Goal: Transaction & Acquisition: Purchase product/service

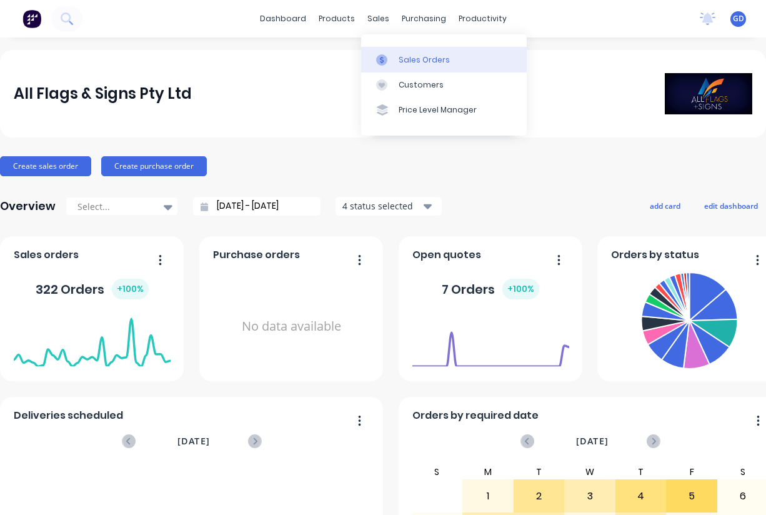
click at [408, 57] on div "Sales Orders" at bounding box center [424, 59] width 51 height 11
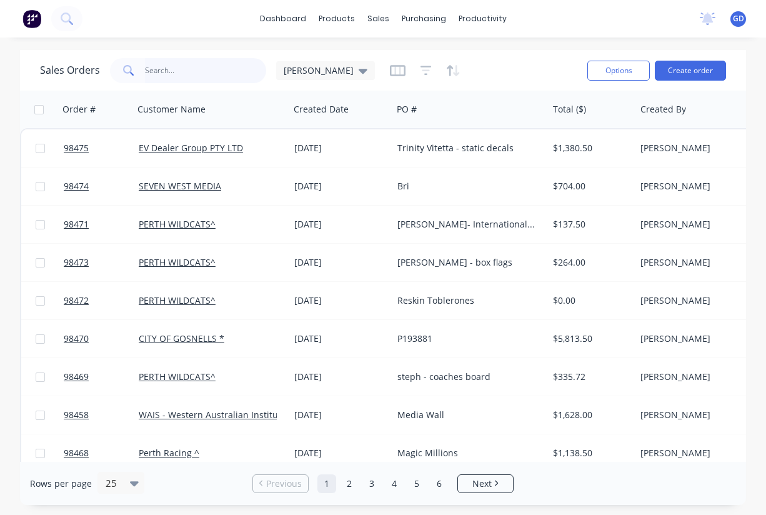
click at [196, 72] on input "text" at bounding box center [206, 70] width 122 height 25
type input "[PERSON_NAME]"
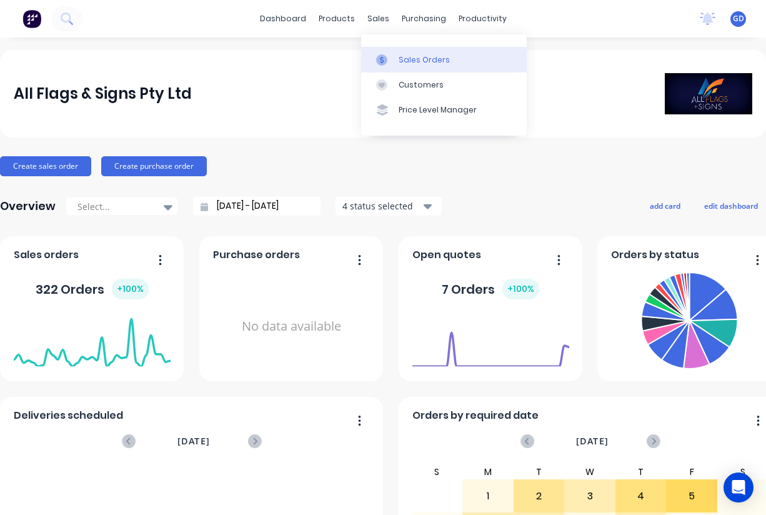
click at [412, 60] on div "Sales Orders" at bounding box center [424, 59] width 51 height 11
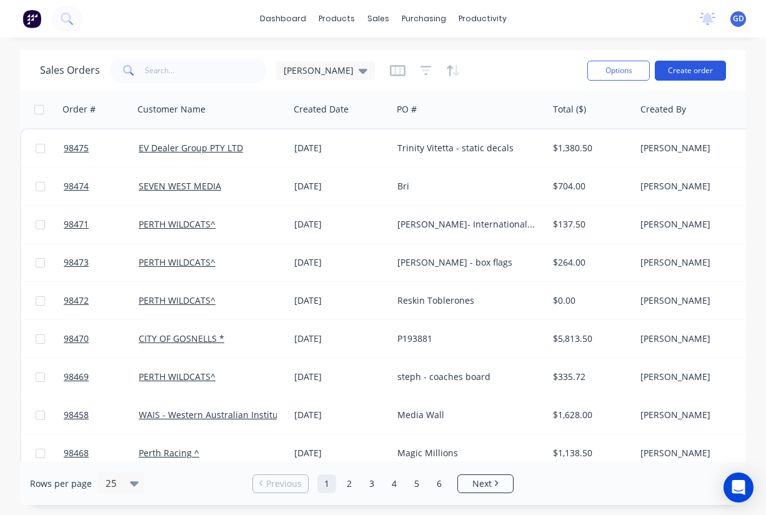
click at [683, 74] on button "Create order" at bounding box center [690, 71] width 71 height 20
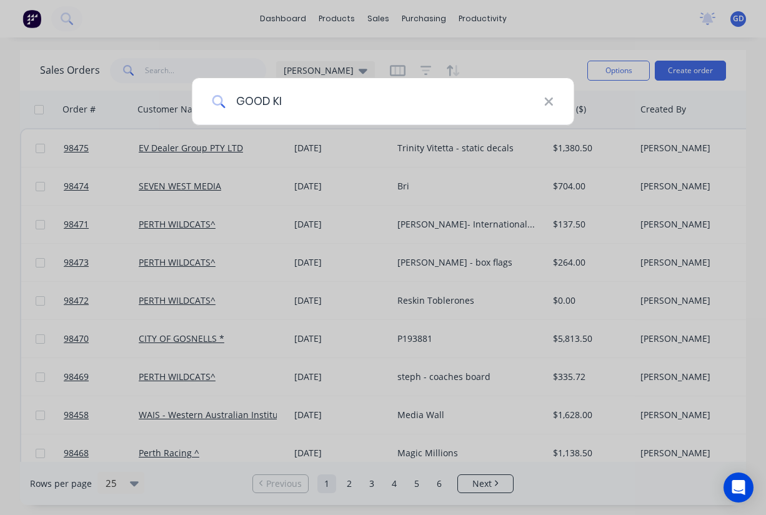
type input "GOOD KID"
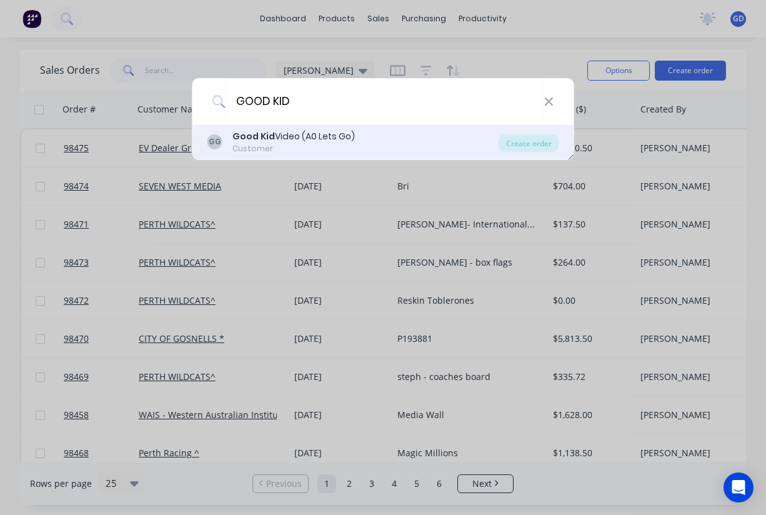
click at [292, 140] on div "Good Kid Video (A0 Lets Go)" at bounding box center [293, 136] width 122 height 13
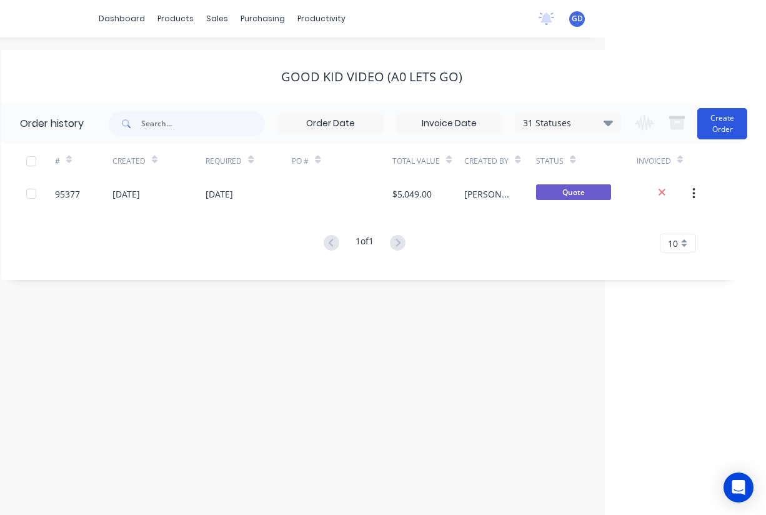
scroll to position [0, 161]
click at [727, 122] on button "Create Order" at bounding box center [722, 123] width 50 height 31
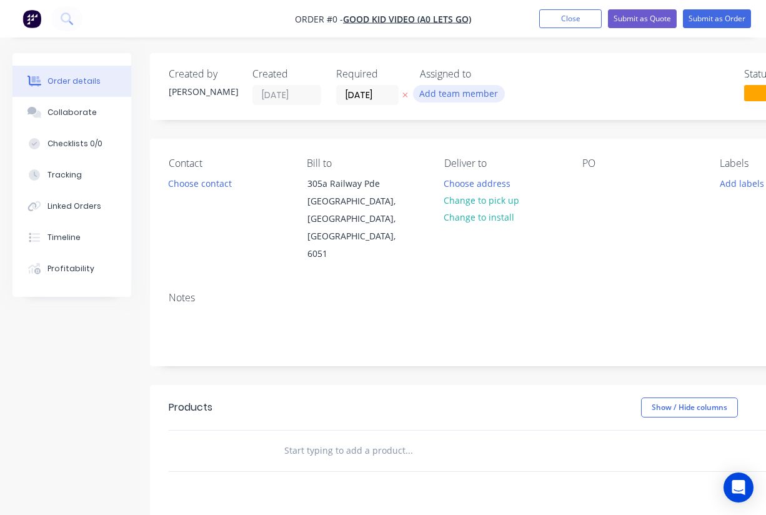
click at [453, 94] on button "Add team member" at bounding box center [459, 93] width 92 height 17
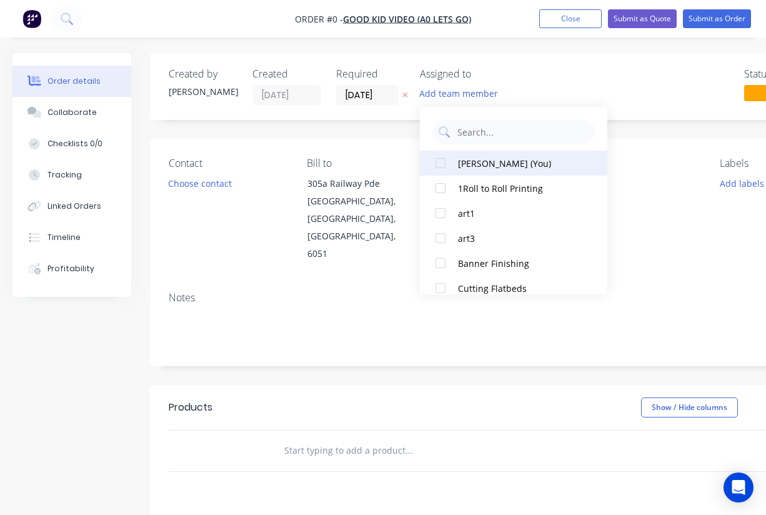
click at [446, 162] on div at bounding box center [440, 163] width 25 height 25
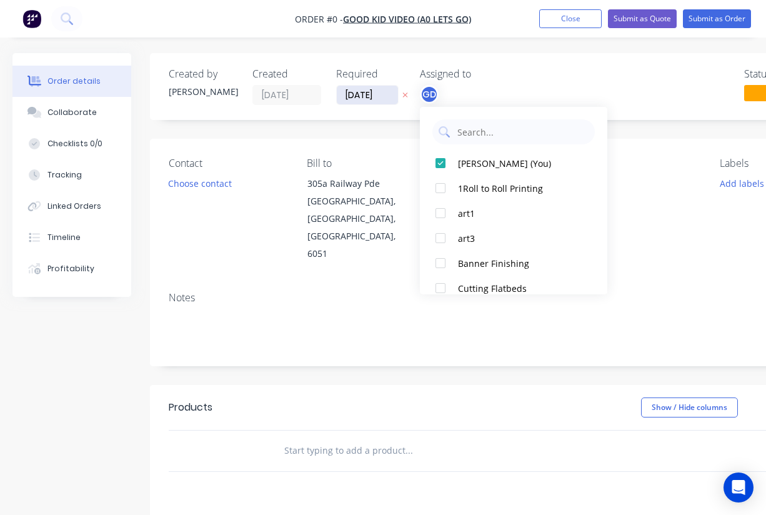
click at [361, 96] on div "Order details Collaborate Checklists 0/0 Tracking Linked Orders Timeline Profit…" at bounding box center [434, 421] width 869 height 737
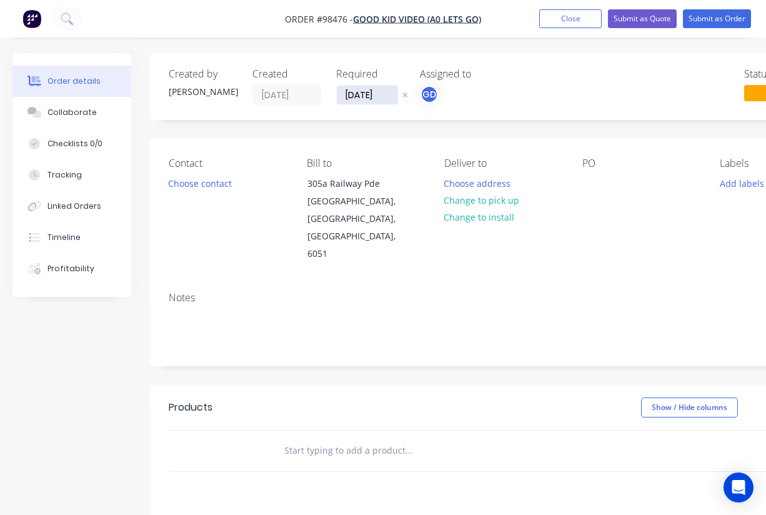
click at [361, 96] on input "[DATE]" at bounding box center [367, 95] width 61 height 19
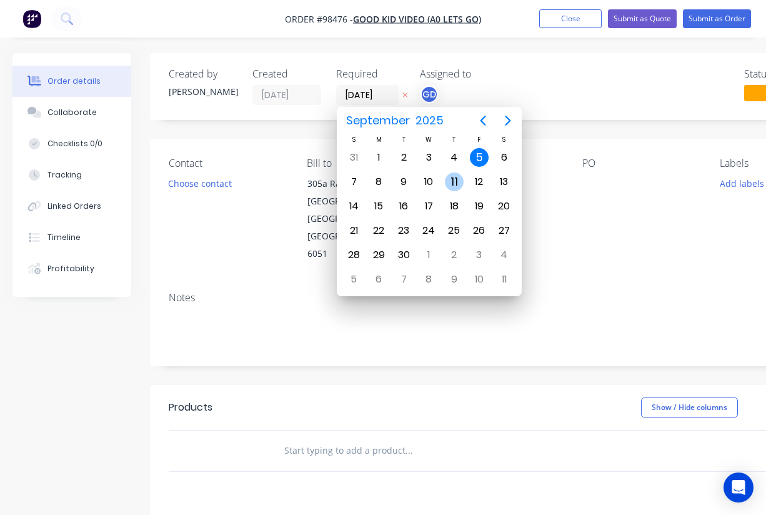
click at [455, 184] on div "11" at bounding box center [454, 181] width 19 height 19
type input "[DATE]"
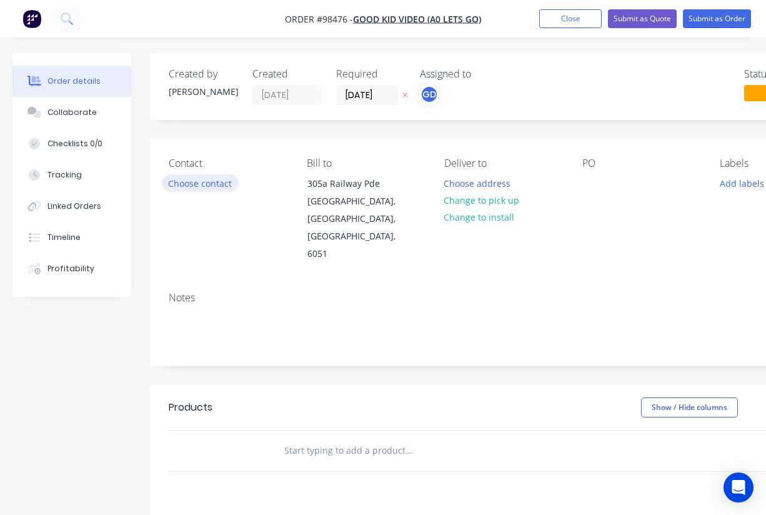
click at [206, 184] on button "Choose contact" at bounding box center [200, 182] width 77 height 17
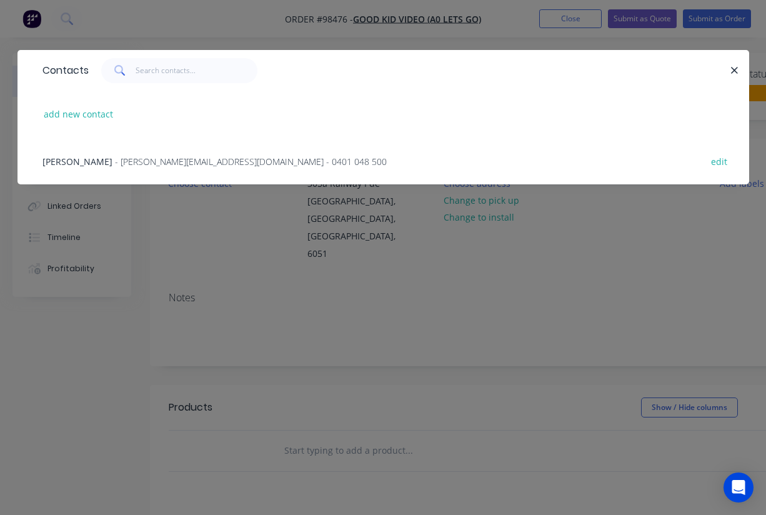
click at [74, 163] on span "[PERSON_NAME]" at bounding box center [77, 162] width 70 height 12
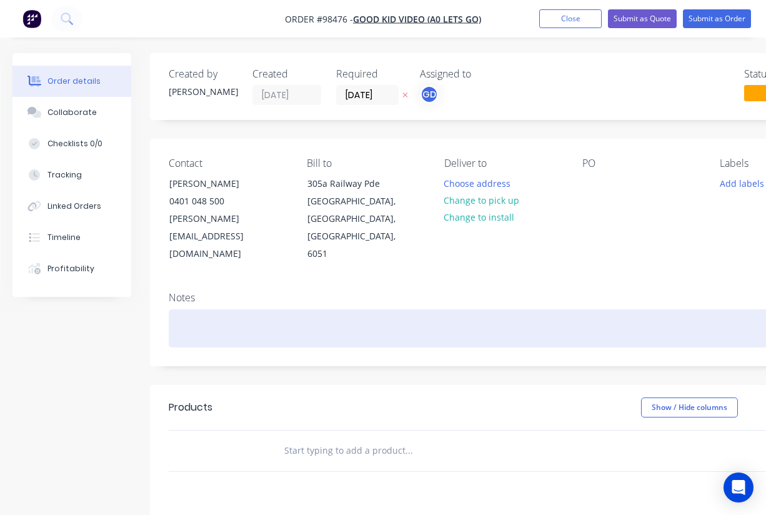
click at [189, 309] on div at bounding box center [503, 328] width 669 height 38
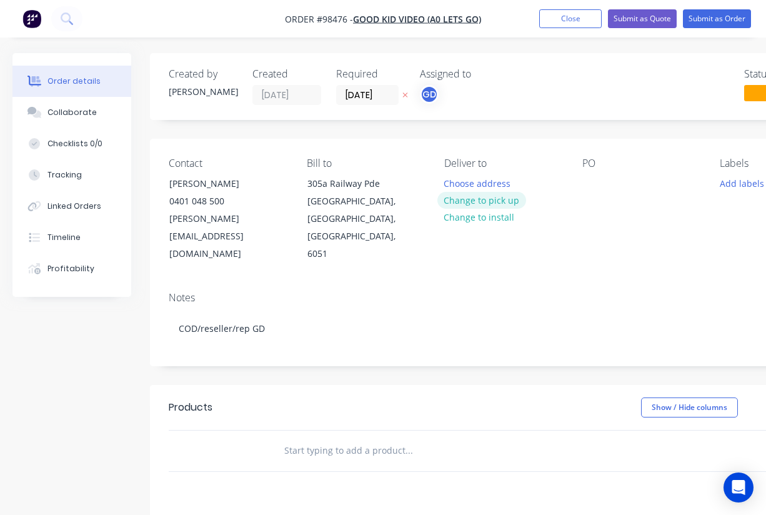
click at [492, 203] on button "Change to pick up" at bounding box center [481, 200] width 89 height 17
click at [596, 188] on div at bounding box center [592, 183] width 20 height 18
click at [654, 219] on div "PO tear drops" at bounding box center [641, 210] width 118 height 106
click at [728, 185] on button "Add labels" at bounding box center [741, 182] width 57 height 17
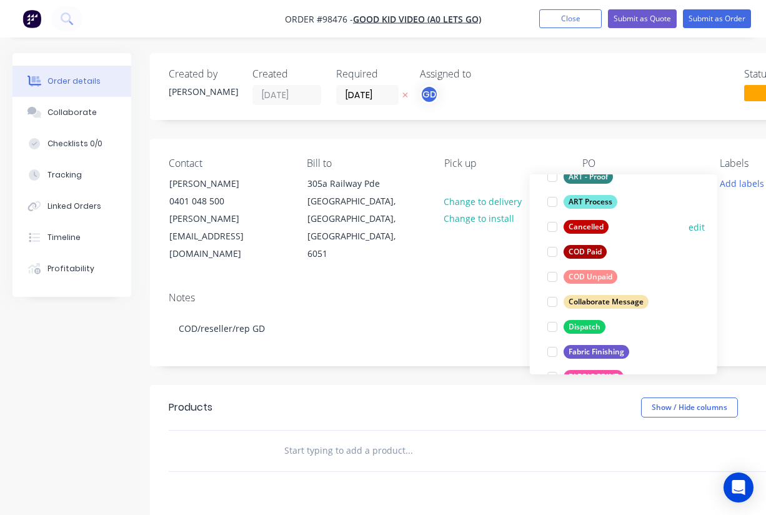
scroll to position [99, 0]
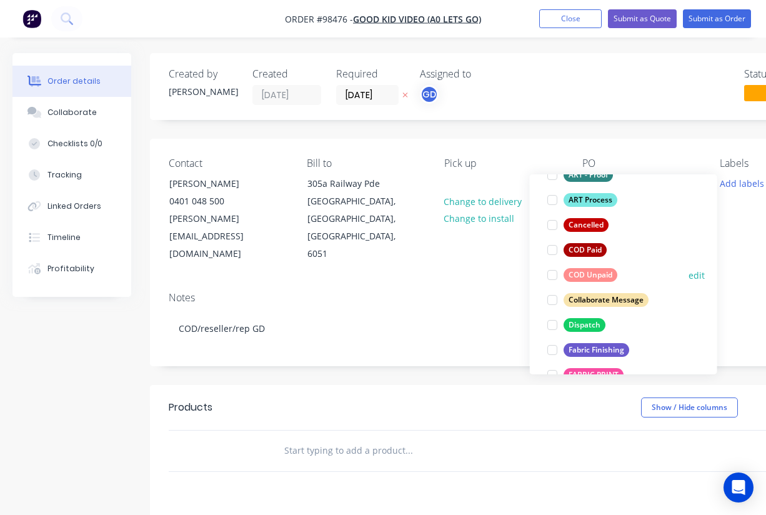
click at [602, 274] on div "COD Unpaid" at bounding box center [590, 275] width 54 height 14
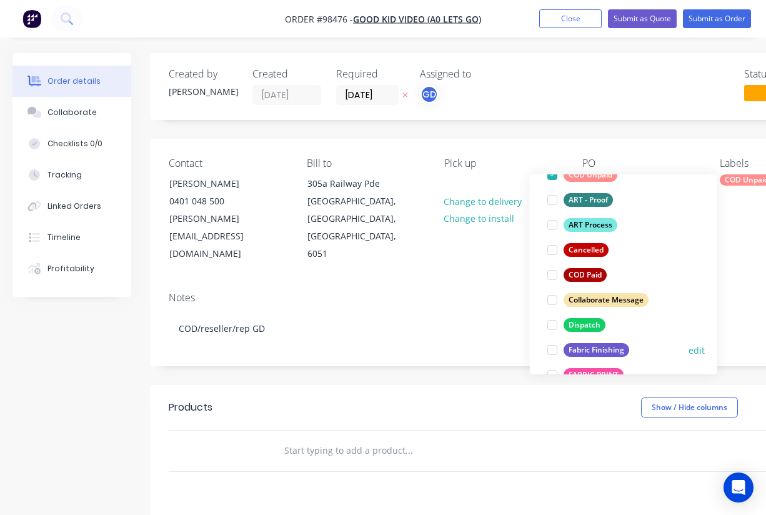
click at [601, 352] on div "Fabric Finishing" at bounding box center [596, 350] width 66 height 14
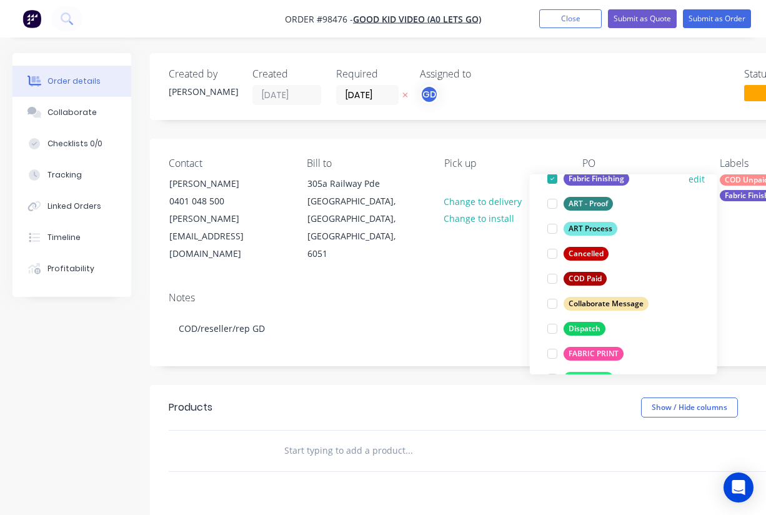
scroll to position [124, 0]
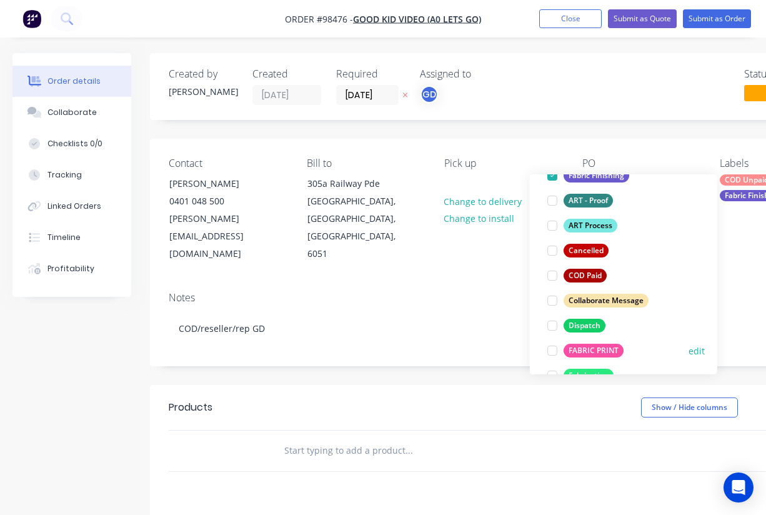
click at [601, 352] on div "FABRIC PRINT" at bounding box center [593, 351] width 60 height 14
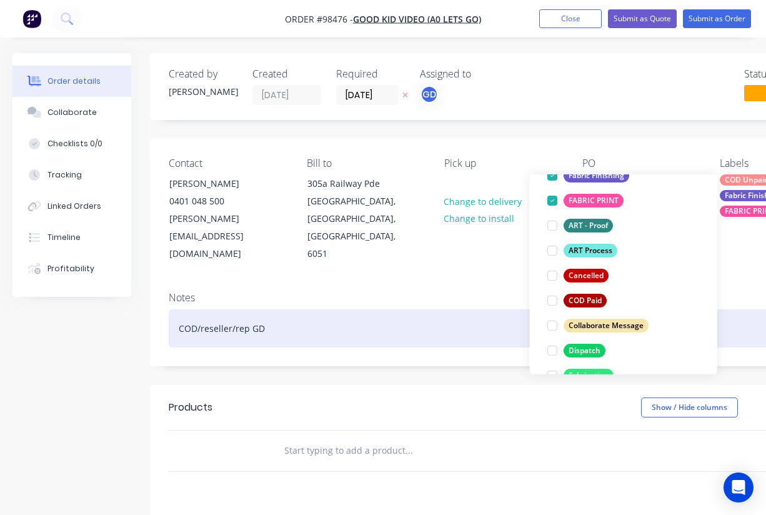
click at [420, 309] on div "COD/reseller/rep GD" at bounding box center [503, 328] width 669 height 38
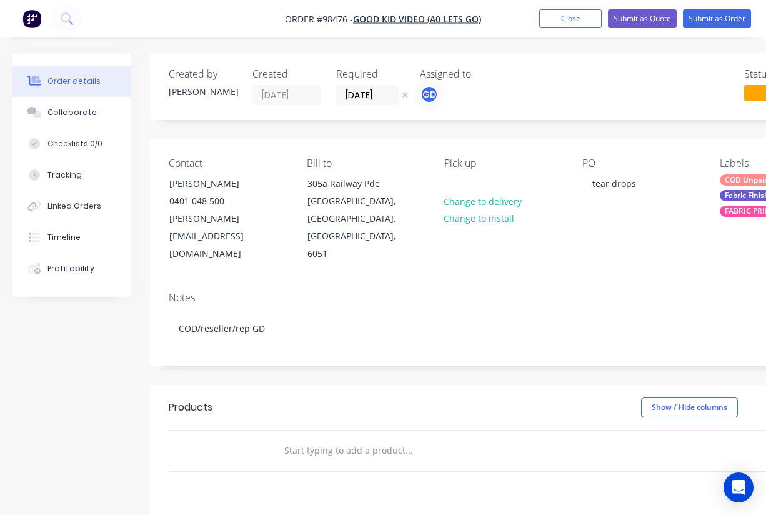
click at [312, 438] on input "text" at bounding box center [409, 450] width 250 height 25
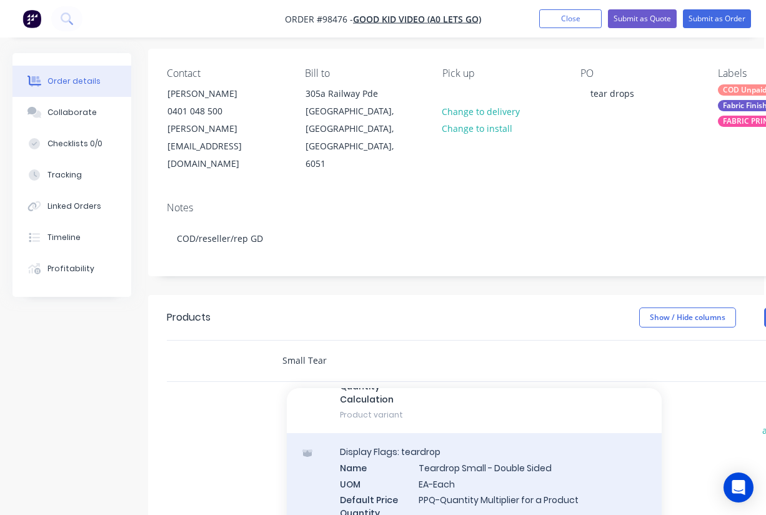
scroll to position [250, 0]
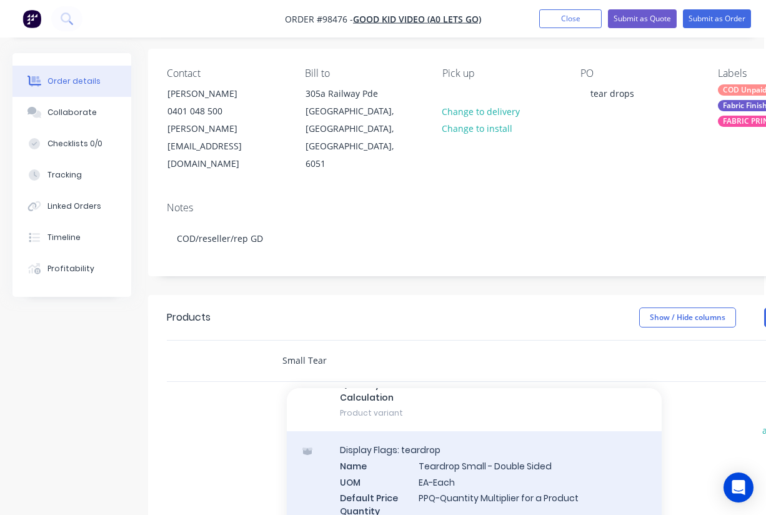
type input "Small Tear"
click at [493, 439] on div "Display Flags: teardrop Name Teardrop Small - Double Sided UOM EA-Each Default …" at bounding box center [474, 494] width 375 height 127
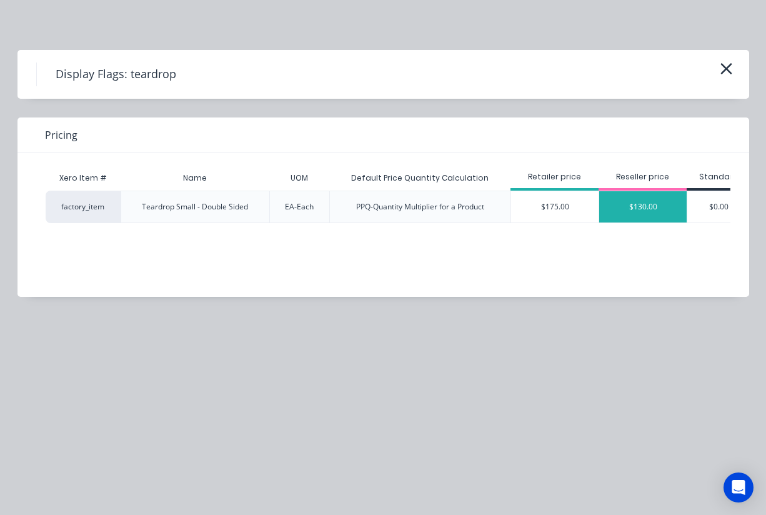
click at [646, 209] on div "$130.00" at bounding box center [642, 206] width 87 height 31
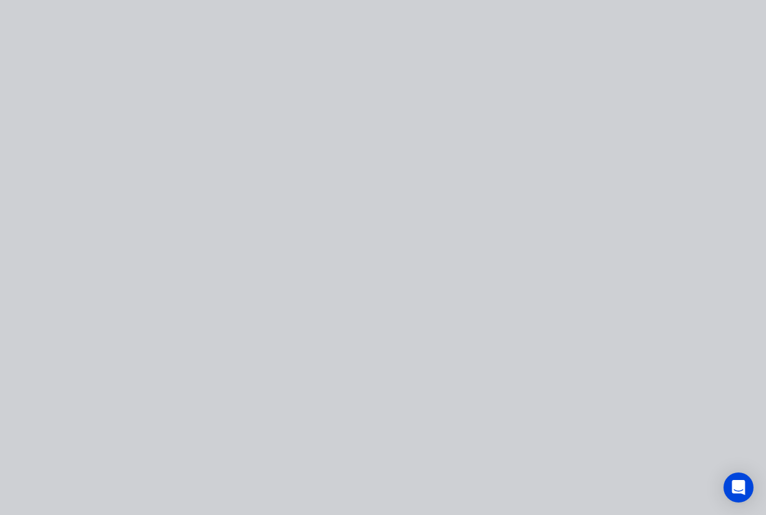
type input "$130.00"
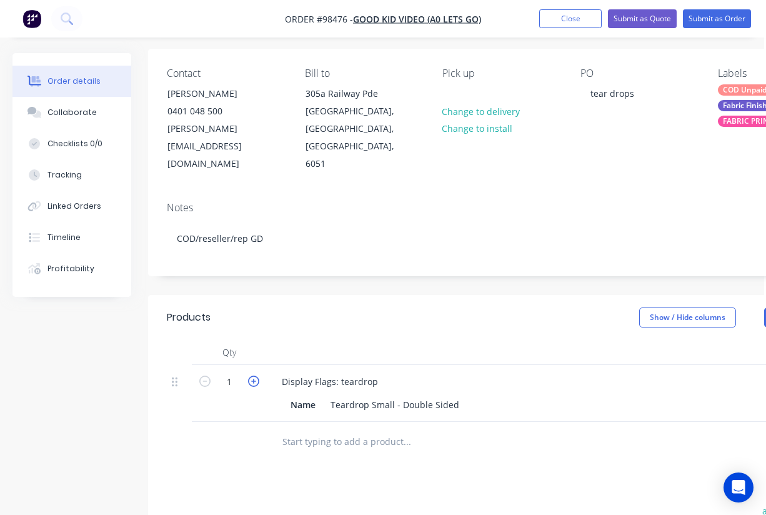
click at [254, 375] on icon "button" at bounding box center [253, 380] width 11 height 11
type input "2"
type input "$260.00"
click at [254, 375] on icon "button" at bounding box center [253, 380] width 11 height 11
type input "3"
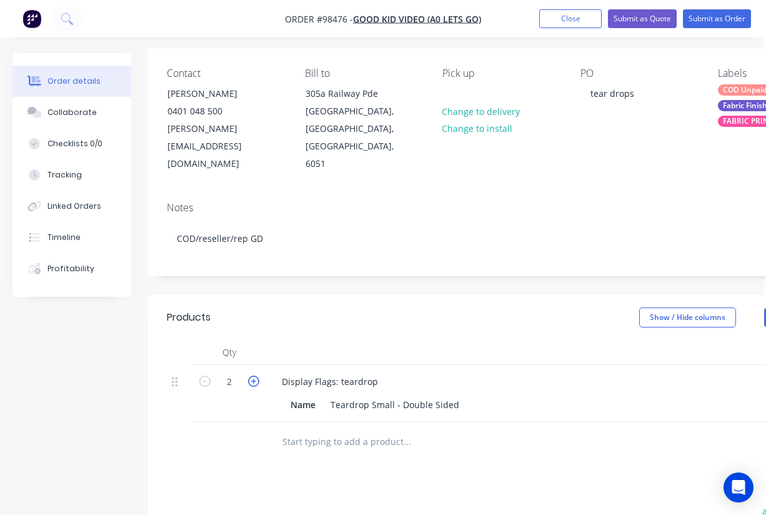
type input "$390.00"
click at [254, 375] on icon "button" at bounding box center [253, 380] width 11 height 11
type input "4"
type input "$520.00"
click at [280, 422] on div at bounding box center [492, 442] width 450 height 41
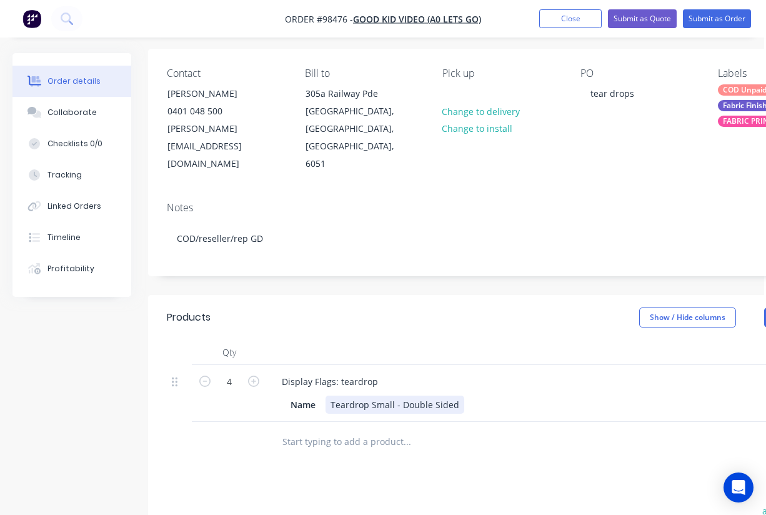
click at [461, 395] on div "Name Teardrop Small - Double Sided" at bounding box center [513, 404] width 457 height 18
click at [380, 442] on input "text" at bounding box center [407, 454] width 250 height 25
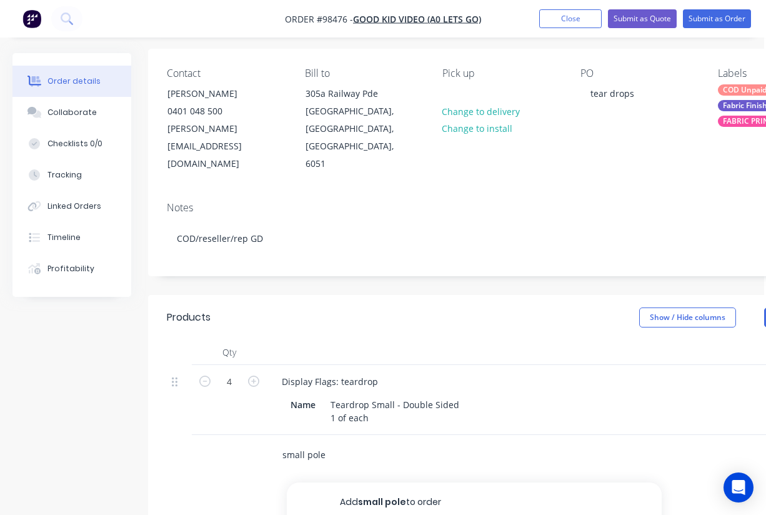
scroll to position [137, 2]
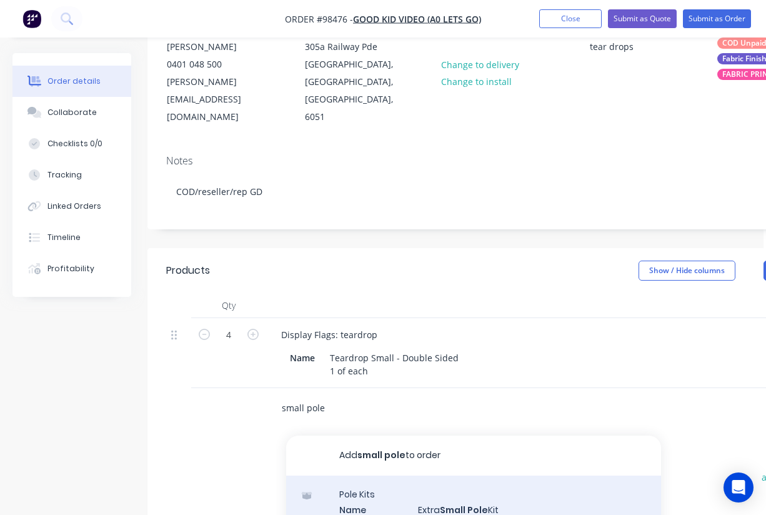
type input "small pole"
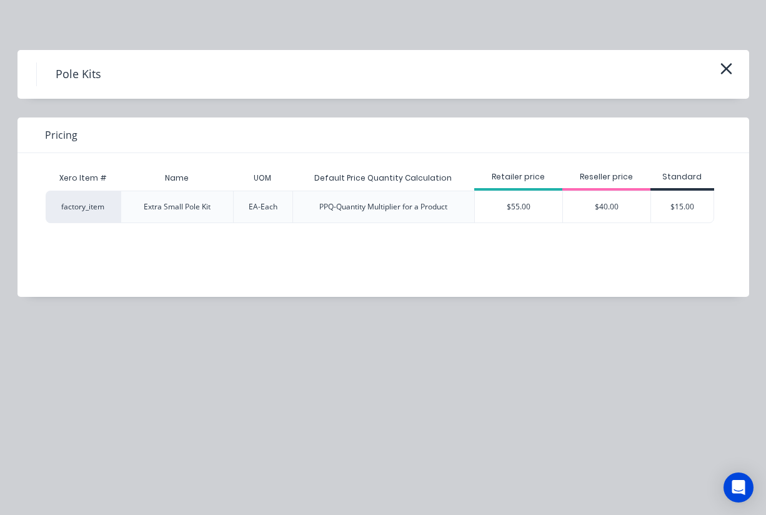
click at [726, 67] on icon "button" at bounding box center [726, 68] width 13 height 17
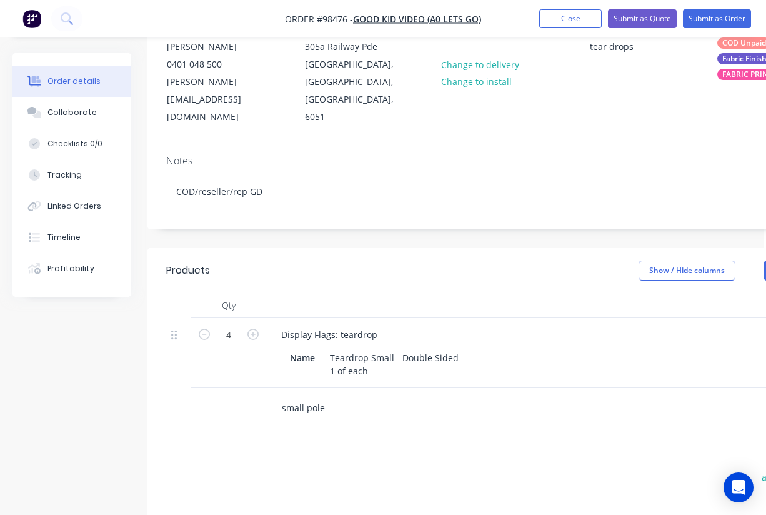
click at [337, 395] on input "small pole" at bounding box center [406, 407] width 250 height 25
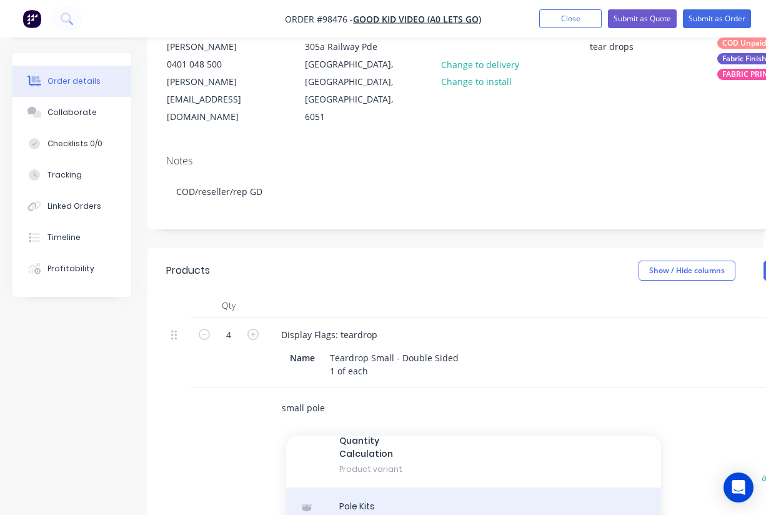
scroll to position [115, 0]
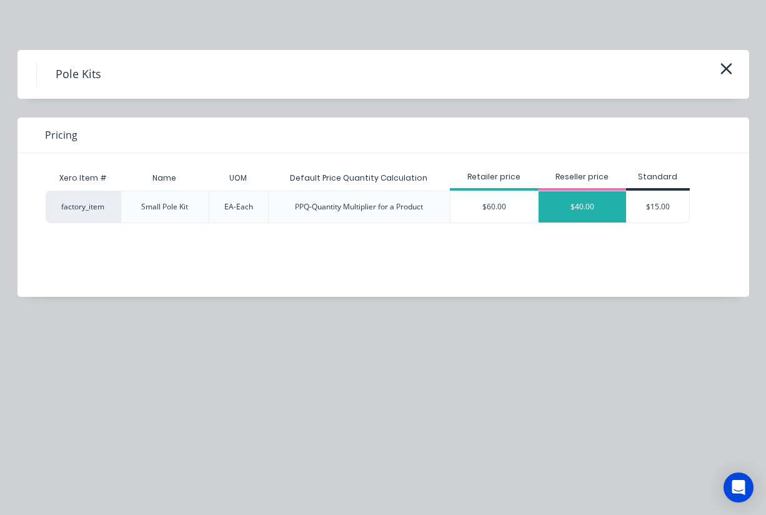
click at [577, 208] on div "$40.00" at bounding box center [581, 206] width 87 height 31
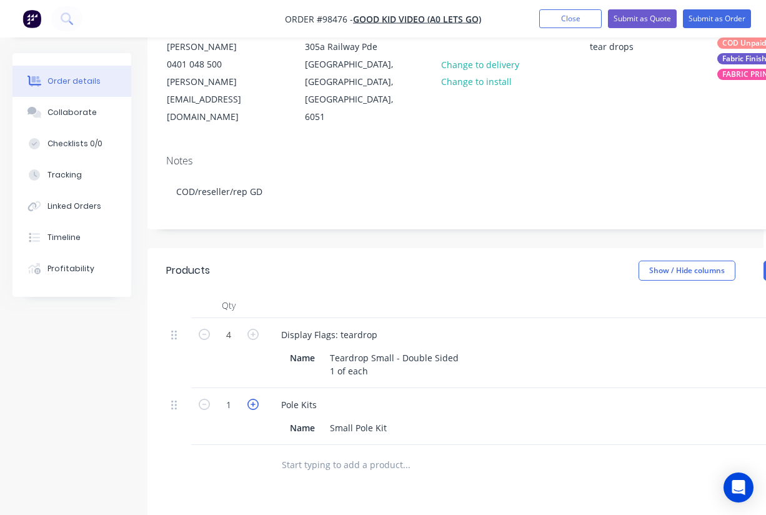
click at [255, 399] on icon "button" at bounding box center [252, 404] width 11 height 11
type input "2"
type input "$80.00"
click at [255, 399] on icon "button" at bounding box center [252, 404] width 11 height 11
type input "3"
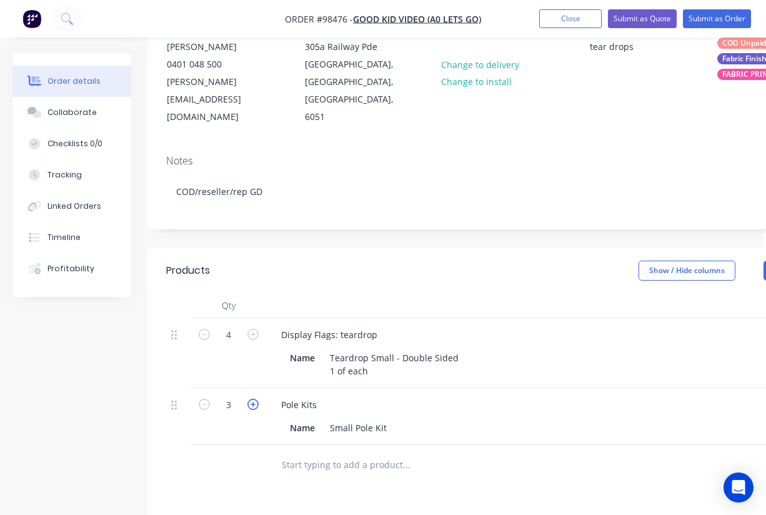
type input "$120.00"
click at [255, 399] on icon "button" at bounding box center [252, 404] width 11 height 11
type input "4"
type input "$160.00"
click at [332, 452] on input "text" at bounding box center [406, 464] width 250 height 25
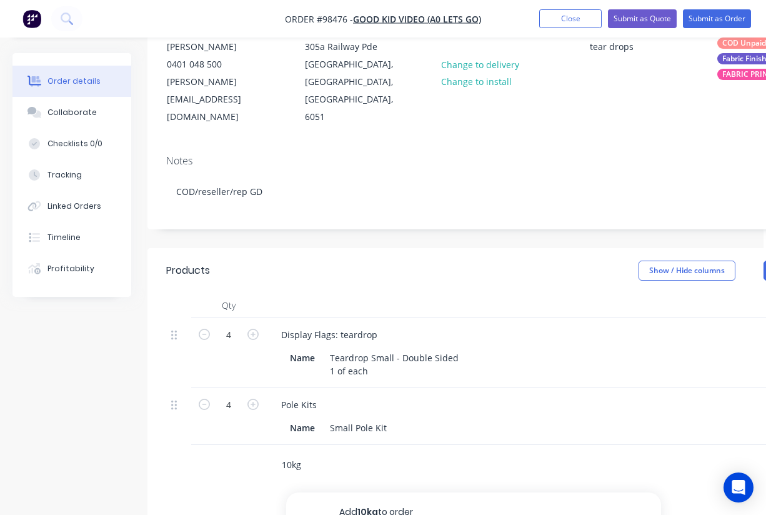
scroll to position [196, 2]
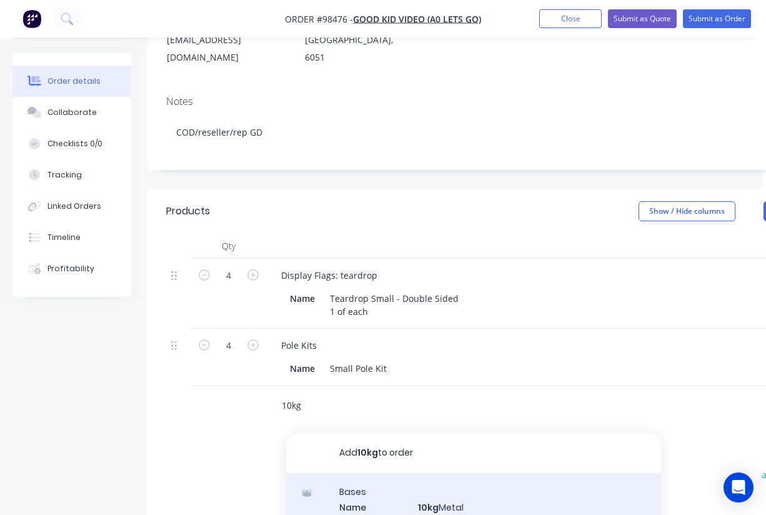
type input "10kg"
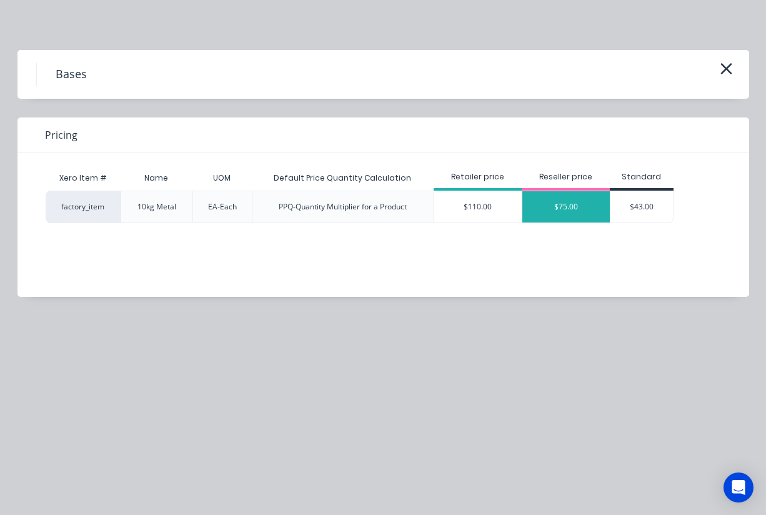
click at [569, 205] on div "$75.00" at bounding box center [565, 206] width 87 height 31
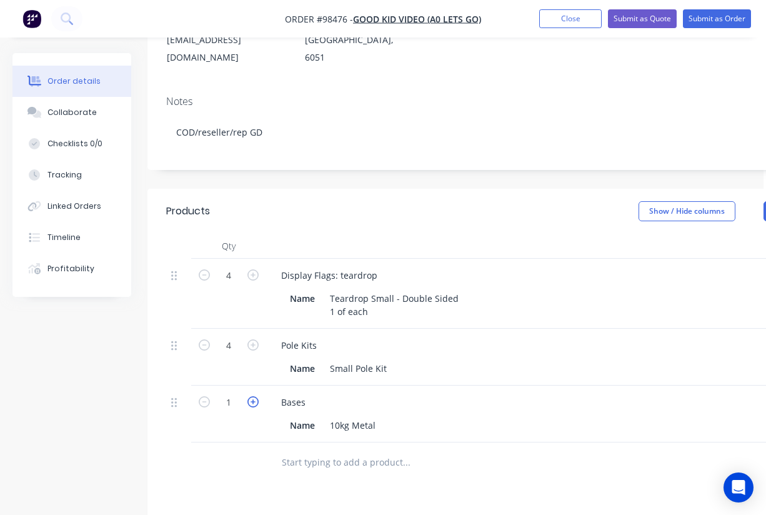
click at [254, 396] on icon "button" at bounding box center [252, 401] width 11 height 11
type input "2"
type input "$150.00"
click at [254, 396] on icon "button" at bounding box center [252, 401] width 11 height 11
type input "3"
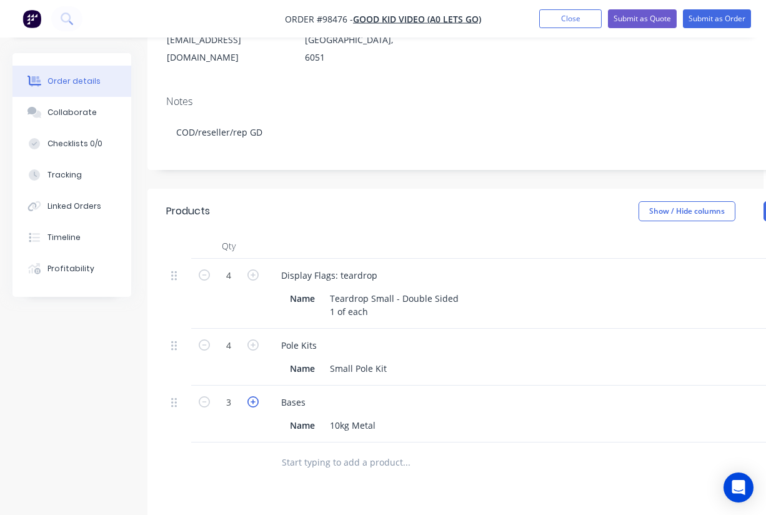
type input "$225.00"
click at [254, 396] on icon "button" at bounding box center [252, 401] width 11 height 11
type input "4"
type input "$300.00"
click at [254, 396] on icon "button" at bounding box center [252, 401] width 11 height 11
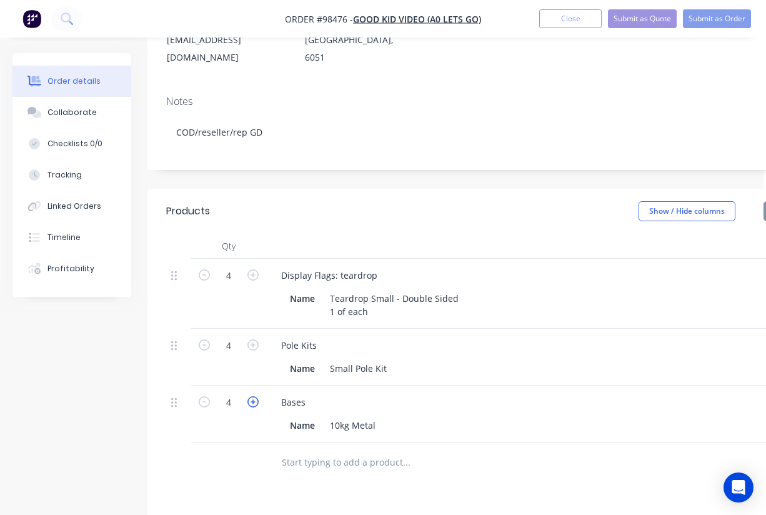
type input "5"
type input "$375.00"
click at [202, 396] on icon "button" at bounding box center [204, 401] width 11 height 11
type input "4"
type input "$300.00"
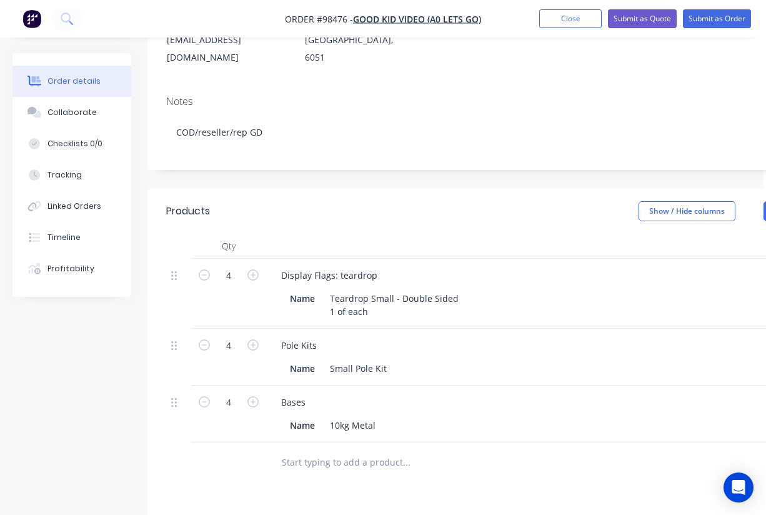
click at [512, 385] on div "Bases Name 10kg Metal" at bounding box center [516, 413] width 500 height 57
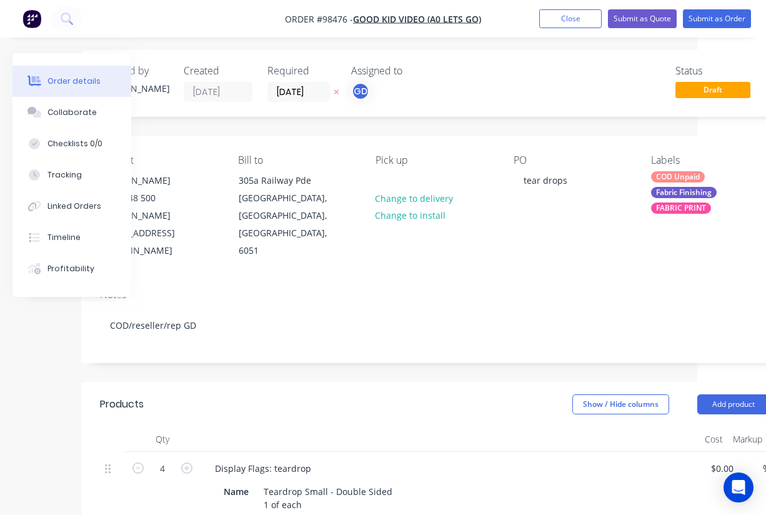
scroll to position [0, 69]
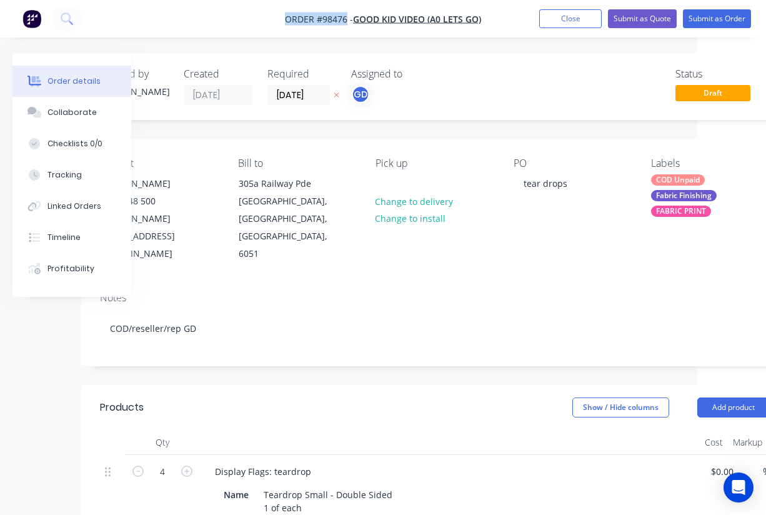
drag, startPoint x: 277, startPoint y: 11, endPoint x: 346, endPoint y: 19, distance: 69.2
click at [346, 19] on nav "Order #98476 - Good Kid Video (A0 Lets Go) Add product Close Submit as Quote Su…" at bounding box center [383, 18] width 766 height 37
copy span "Order #98476"
click at [567, 16] on button "Close" at bounding box center [570, 18] width 62 height 19
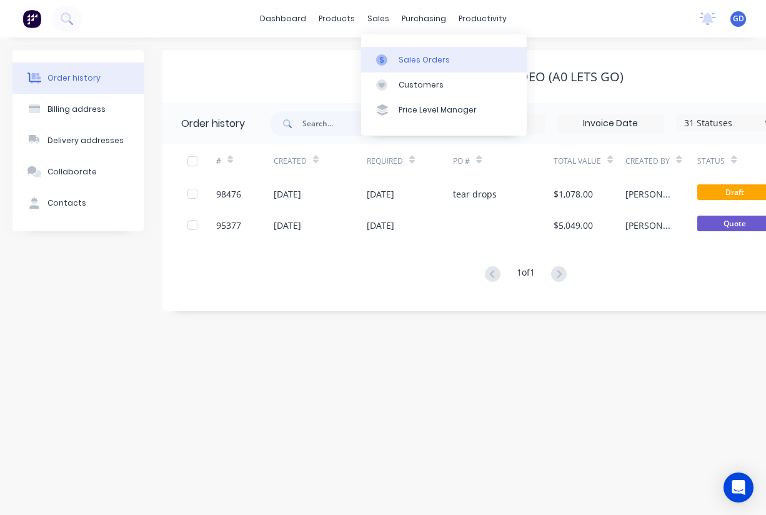
click at [409, 57] on div "Sales Orders" at bounding box center [424, 59] width 51 height 11
